Goal: Transaction & Acquisition: Purchase product/service

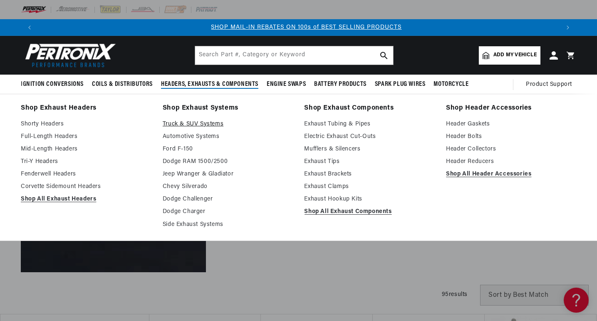
scroll to position [0, 519]
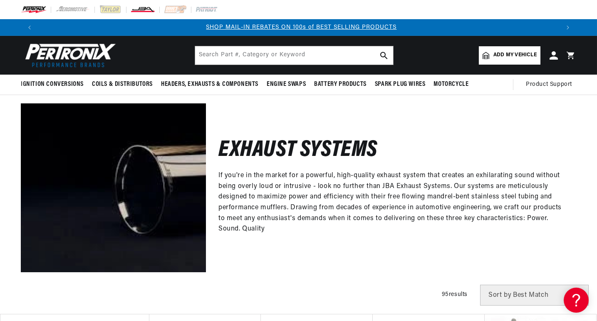
click at [142, 10] on img at bounding box center [142, 9] width 25 height 9
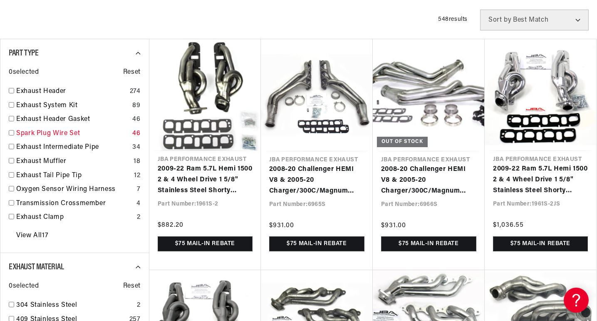
scroll to position [0, 519]
click at [27, 90] on link "Exhaust Header" at bounding box center [71, 91] width 110 height 11
checkbox input "true"
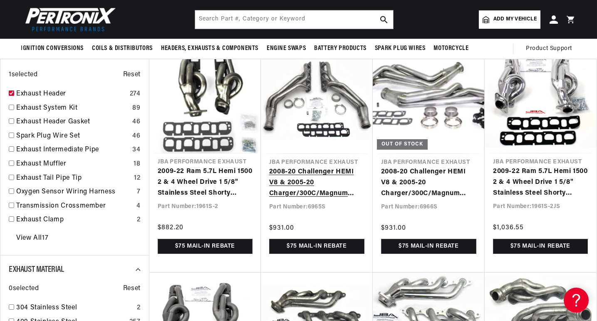
scroll to position [208, 0]
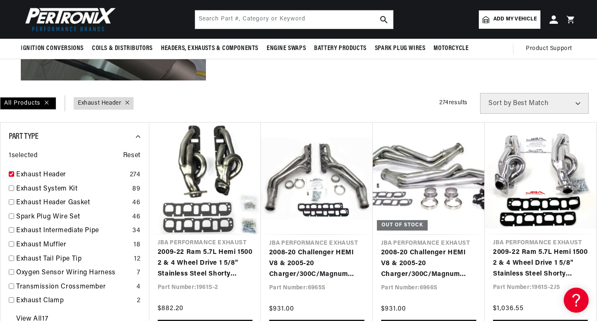
click at [502, 17] on span "Add my vehicle" at bounding box center [515, 19] width 43 height 8
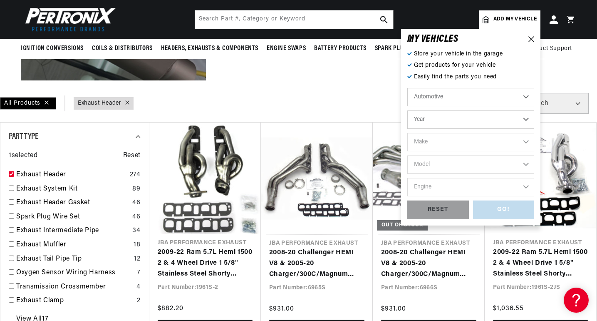
click at [495, 95] on select "Automotive Agricultural Industrial Marine Motorcycle" at bounding box center [471, 97] width 127 height 18
click at [408, 88] on select "Automotive Agricultural Industrial Marine Motorcycle" at bounding box center [471, 97] width 127 height 18
click at [463, 119] on select "Year 2022 2021 2020 2019 2018 2017 2016 2015 2014 2013 2012 2011 2010 2009 2008…" at bounding box center [471, 119] width 127 height 18
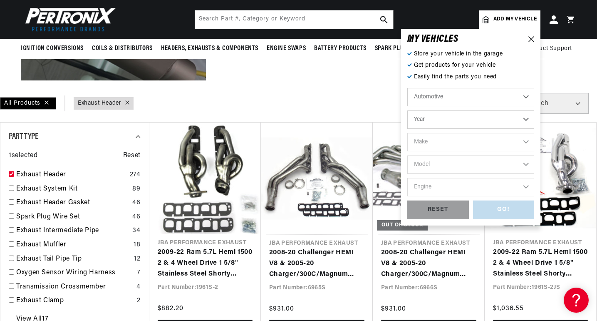
select select "1967"
click at [408, 110] on select "Year 2022 2021 2020 2019 2018 2017 2016 2015 2014 2013 2012 2011 2010 2009 2008…" at bounding box center [471, 119] width 127 height 18
select select "1967"
click at [526, 140] on select "Make Alfa Romeo American Motors Aston Martin Austin Austin Healey Avanti Bentle…" at bounding box center [471, 142] width 127 height 18
select select "Ford"
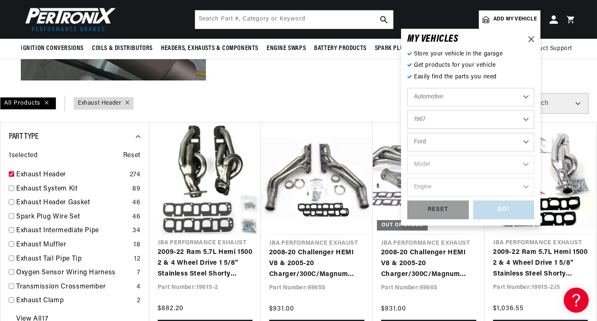
click at [408, 133] on select "Make Alfa Romeo American Motors Aston Martin Austin Austin Healey Avanti Bentle…" at bounding box center [471, 142] width 127 height 18
select select "Ford"
click at [527, 162] on select "Model Bronco Club Wagon Country Sedan Country Squire Custom Custom 500 Econolin…" at bounding box center [471, 164] width 127 height 18
select select "Mustang"
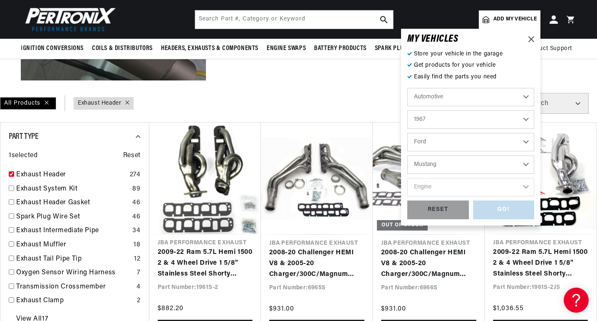
click at [408, 155] on select "Model Bronco Club Wagon Country Sedan Country Squire Custom Custom 500 Econolin…" at bounding box center [471, 164] width 127 height 18
select select "Mustang"
click at [528, 186] on select "Engine 4.1L 4.3L 170cid / 2.8L 200cid / 3.3L 289cid / 4.7L 302cid / 5.0L 351W 3…" at bounding box center [471, 187] width 127 height 18
select select "390cid-6.4L"
click at [408, 178] on select "Engine 4.1L 4.3L 170cid / 2.8L 200cid / 3.3L 289cid / 4.7L 302cid / 5.0L 351W 3…" at bounding box center [471, 187] width 127 height 18
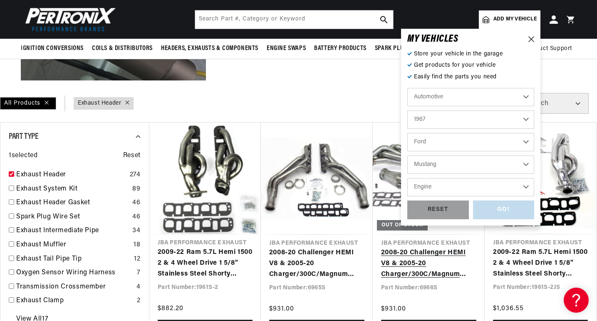
select select "390cid-6.4L"
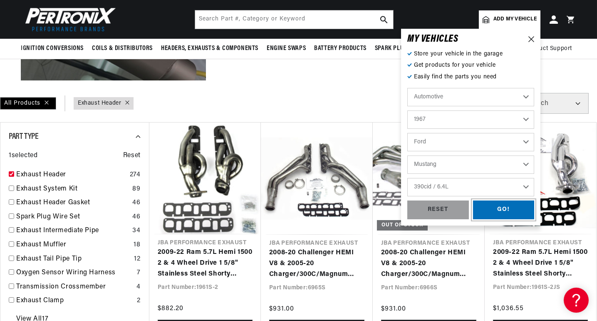
click at [499, 208] on div "GO!" at bounding box center [504, 209] width 62 height 19
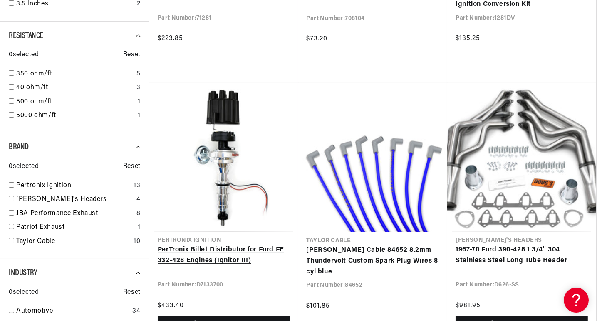
scroll to position [0, 1039]
